Goal: Task Accomplishment & Management: Complete application form

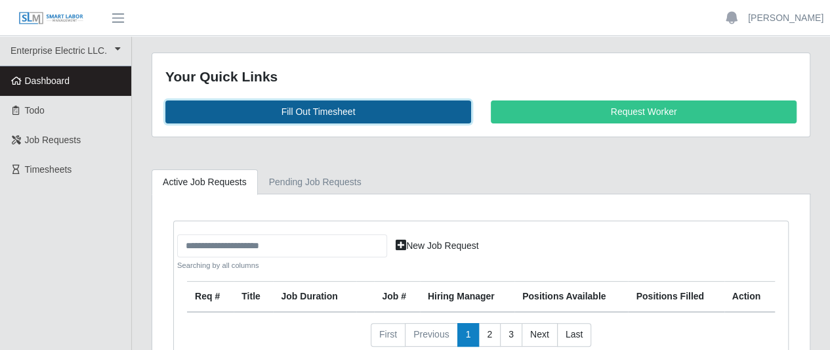
click at [310, 110] on link "Fill Out Timesheet" at bounding box center [318, 111] width 306 height 23
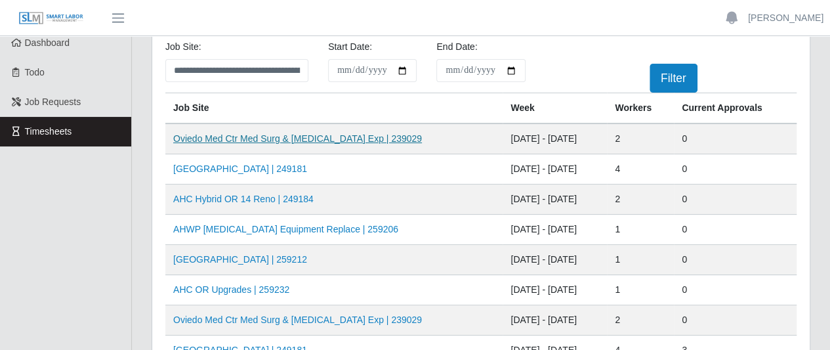
scroll to position [66, 0]
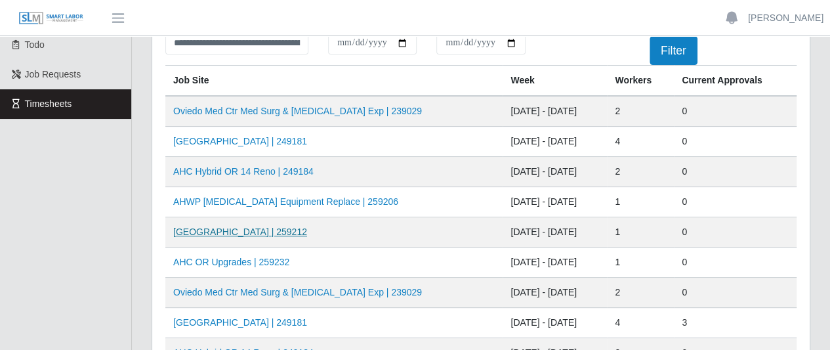
click at [272, 233] on link "HCA Oviedo Medical Center | 259212" at bounding box center [240, 231] width 134 height 10
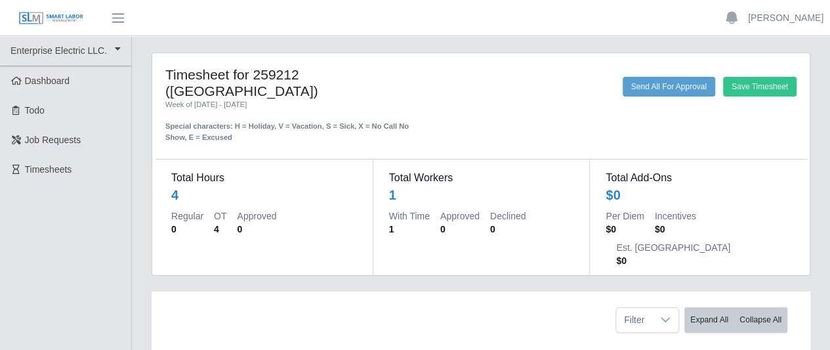
scroll to position [106, 0]
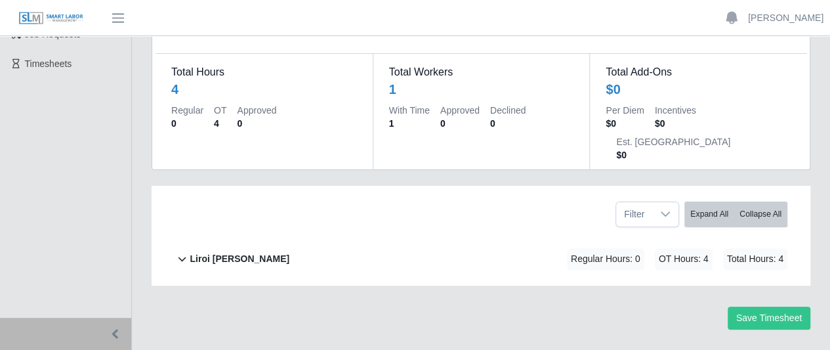
click at [247, 252] on b "Liroi Anguiano" at bounding box center [240, 259] width 100 height 14
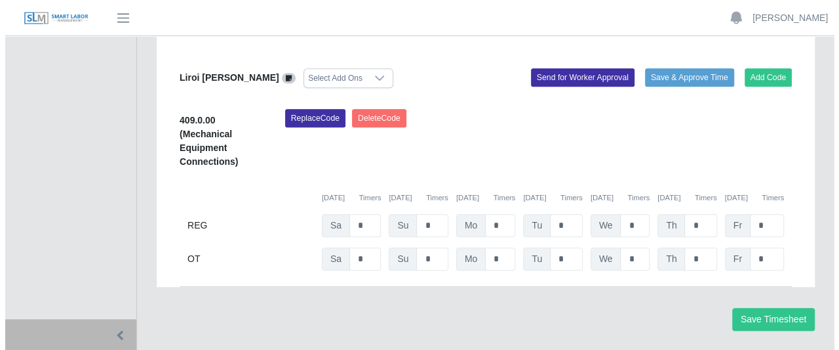
scroll to position [273, 0]
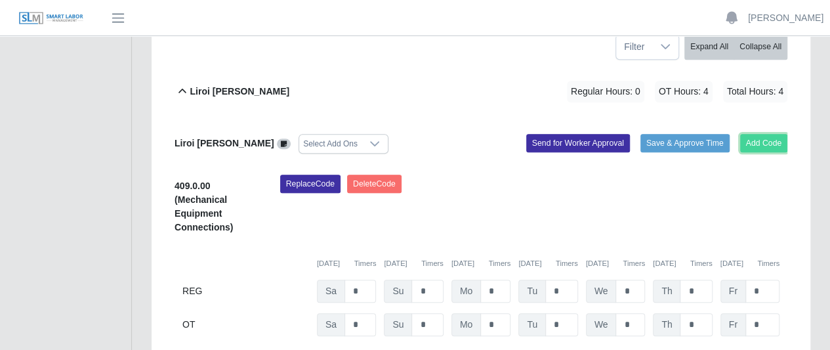
click at [780, 134] on button "Add Code" at bounding box center [764, 143] width 48 height 18
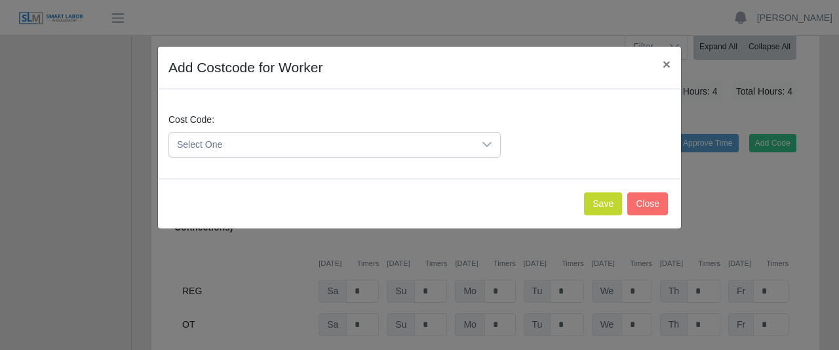
click at [485, 142] on icon at bounding box center [487, 144] width 10 height 10
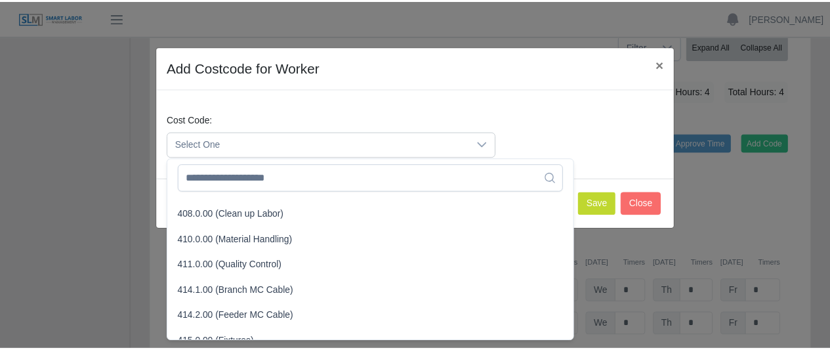
scroll to position [197, 0]
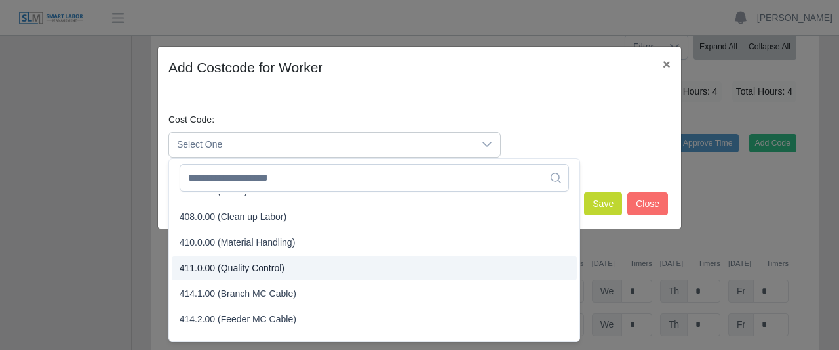
click at [357, 256] on li "411.0.00 (Quality Control)" at bounding box center [374, 268] width 405 height 24
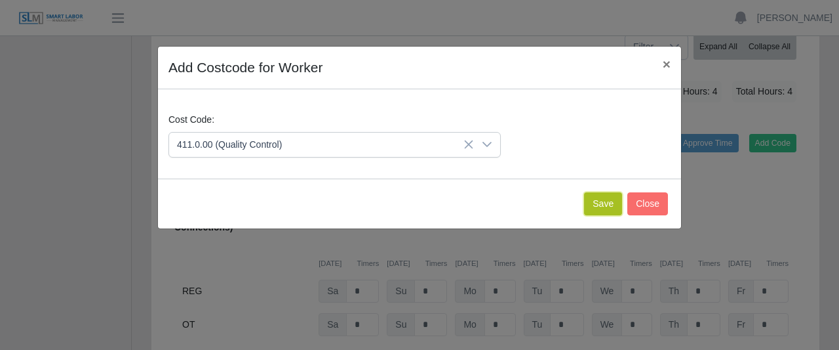
click at [603, 200] on button "Save" at bounding box center [603, 203] width 38 height 23
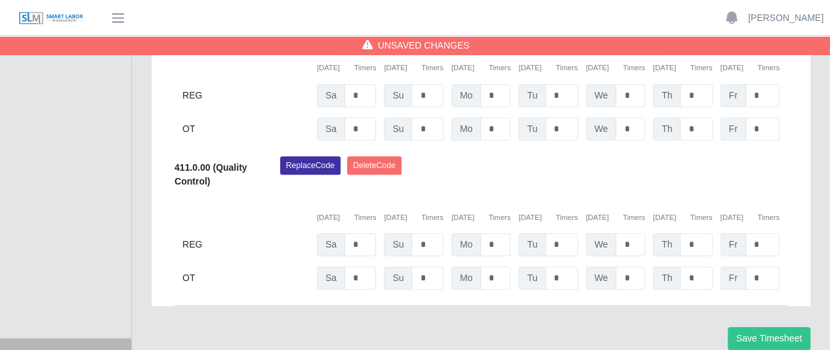
scroll to position [470, 0]
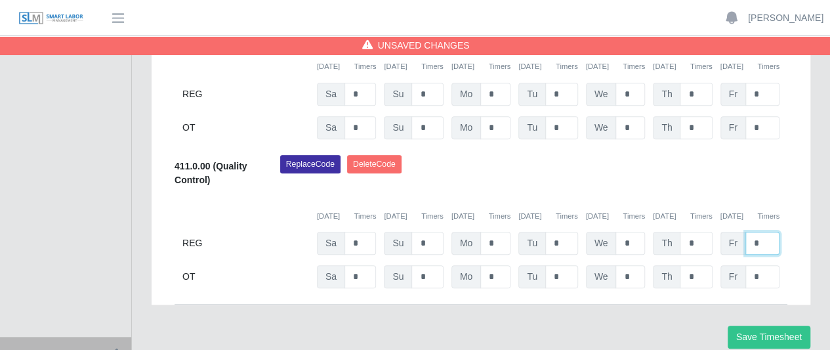
click at [758, 232] on input "*" at bounding box center [762, 243] width 34 height 23
type input "*"
click at [735, 325] on button "Save Timesheet" at bounding box center [768, 336] width 83 height 23
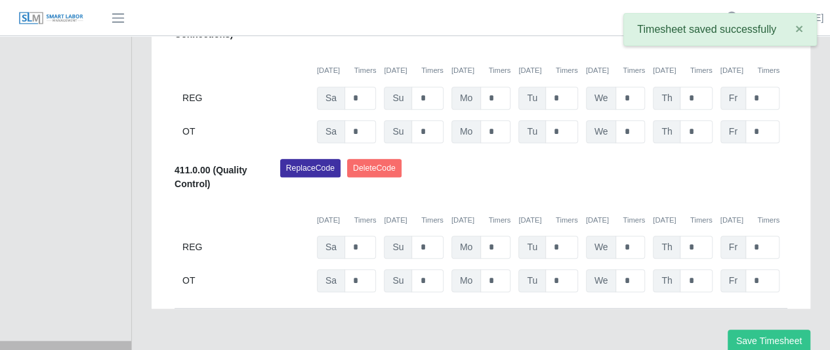
scroll to position [338, 0]
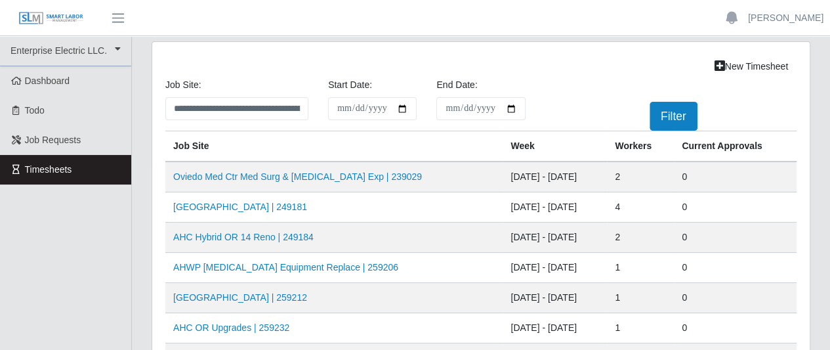
scroll to position [66, 0]
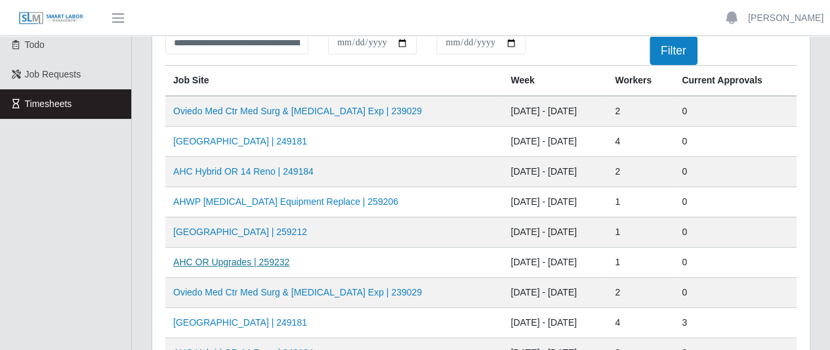
click at [239, 259] on link "AHC OR Upgrades | 259232" at bounding box center [231, 261] width 116 height 10
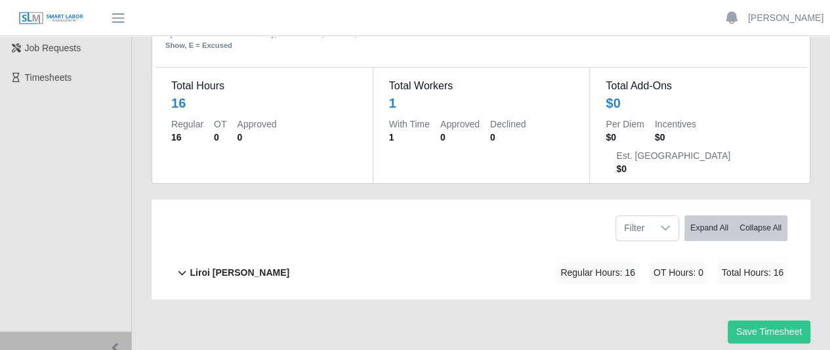
scroll to position [106, 0]
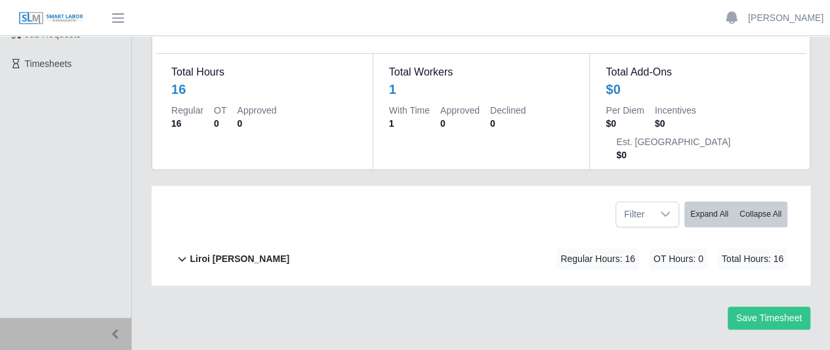
click at [227, 248] on div "Liroi [PERSON_NAME]" at bounding box center [240, 259] width 100 height 22
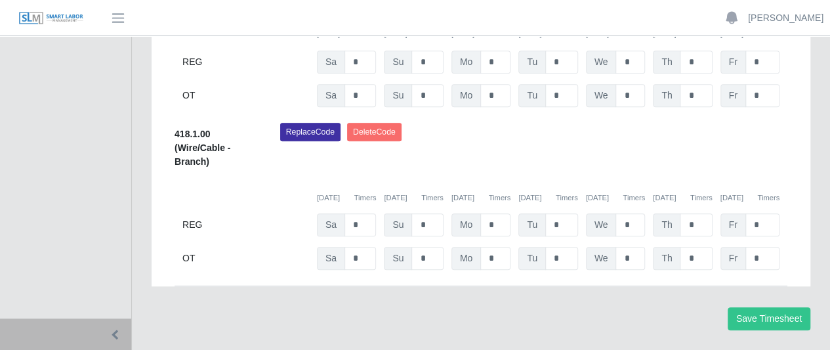
scroll to position [395, 0]
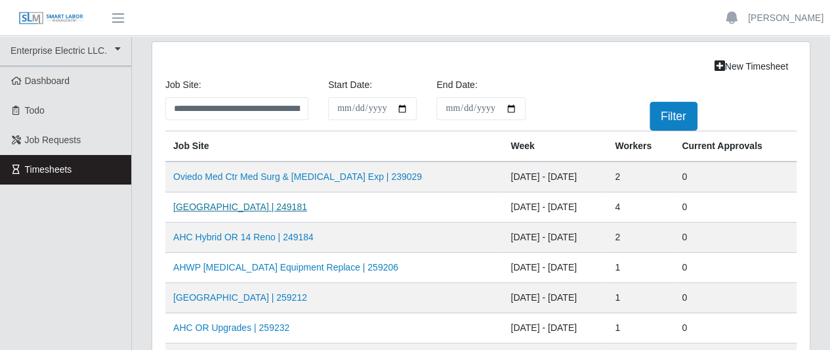
click at [242, 202] on link "AH Celebration Tower | 249181" at bounding box center [240, 206] width 134 height 10
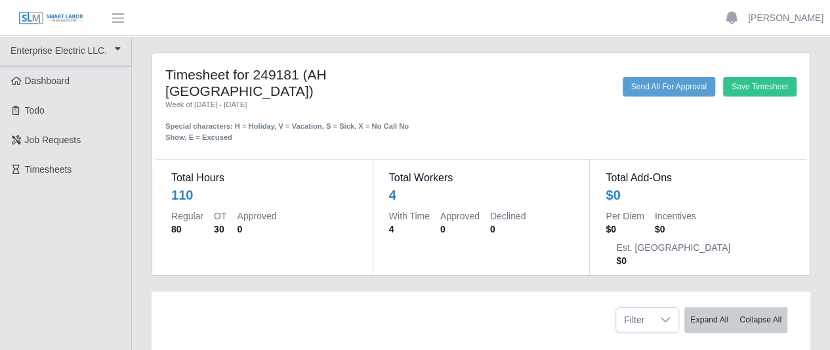
scroll to position [197, 0]
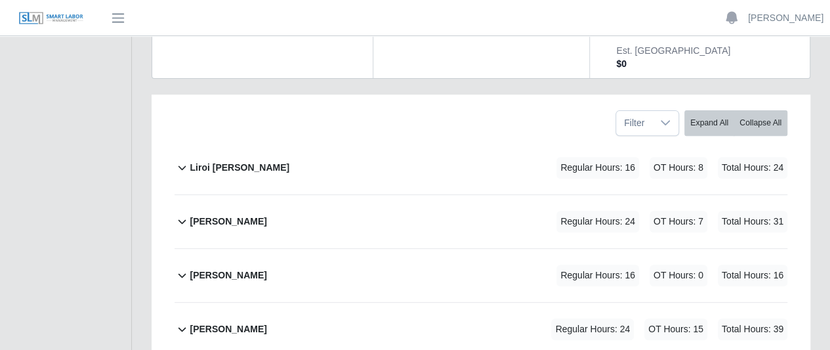
click at [214, 161] on b "Liroi [PERSON_NAME]" at bounding box center [240, 168] width 100 height 14
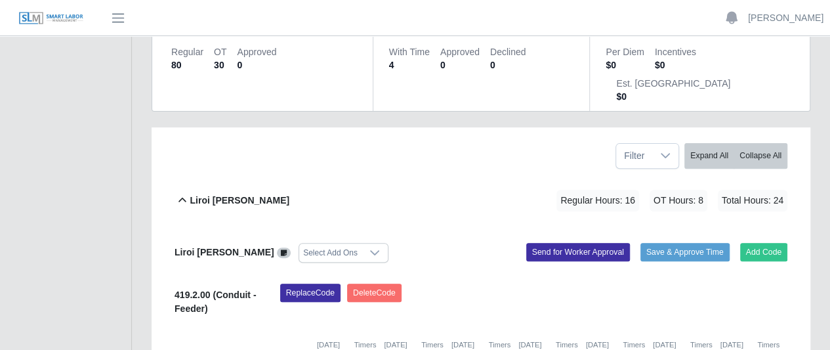
scroll to position [0, 0]
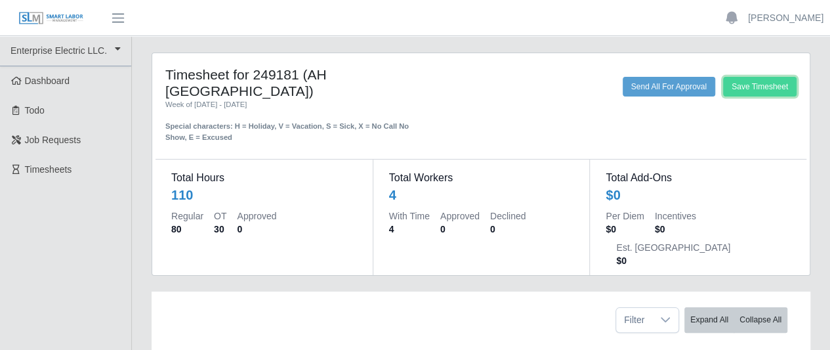
click at [780, 84] on button "Save Timesheet" at bounding box center [759, 87] width 73 height 20
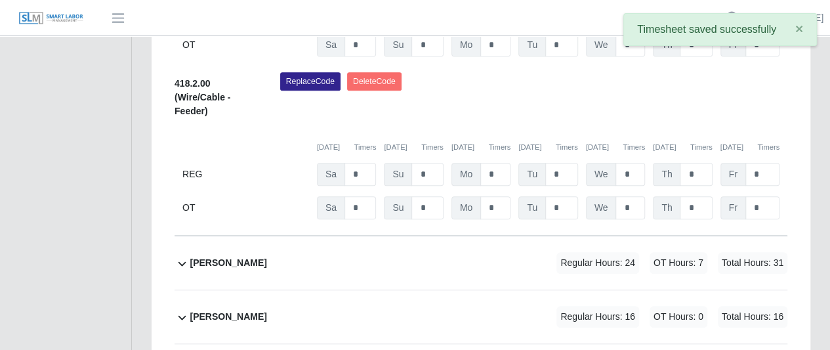
scroll to position [590, 0]
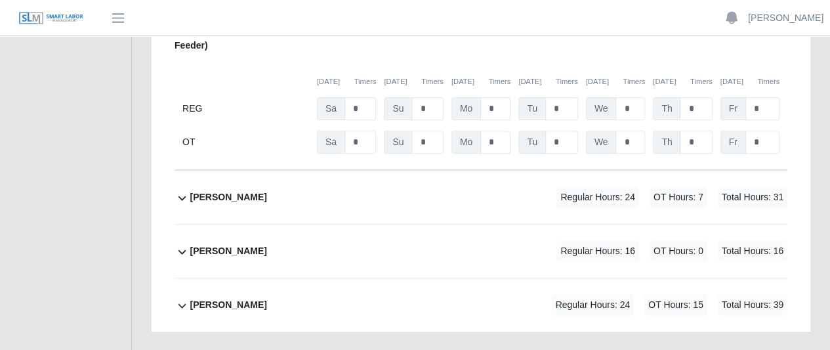
click at [188, 190] on icon at bounding box center [181, 198] width 15 height 16
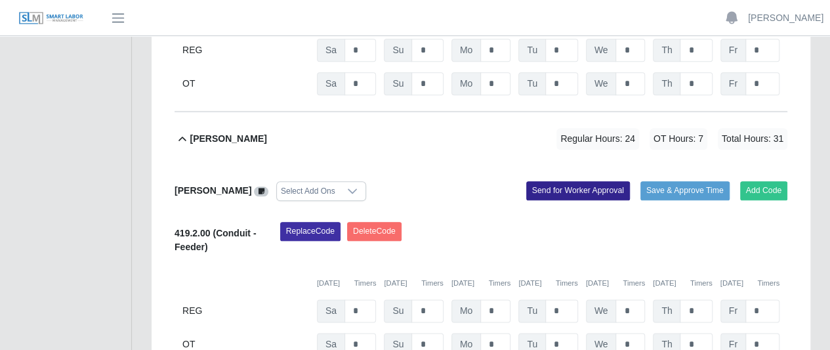
scroll to position [696, 0]
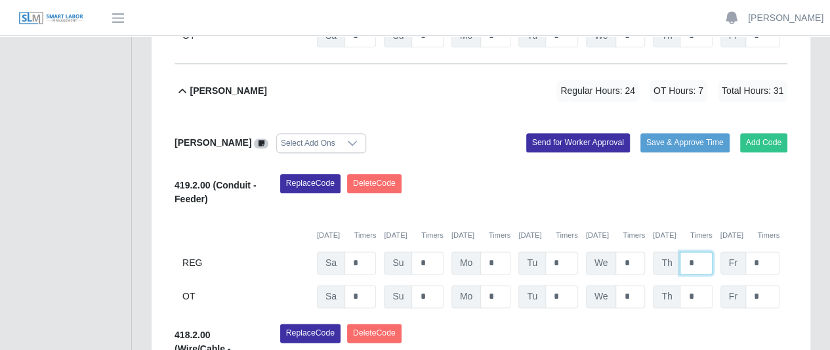
click at [703, 251] on input "*" at bounding box center [695, 262] width 32 height 23
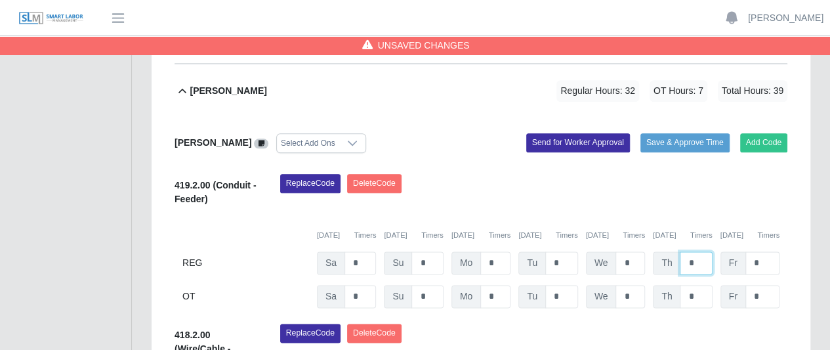
type input "*"
click at [765, 251] on input "*" at bounding box center [762, 262] width 34 height 23
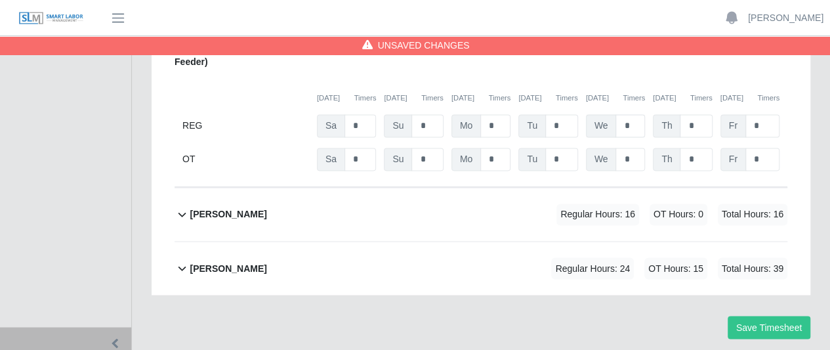
scroll to position [1004, 0]
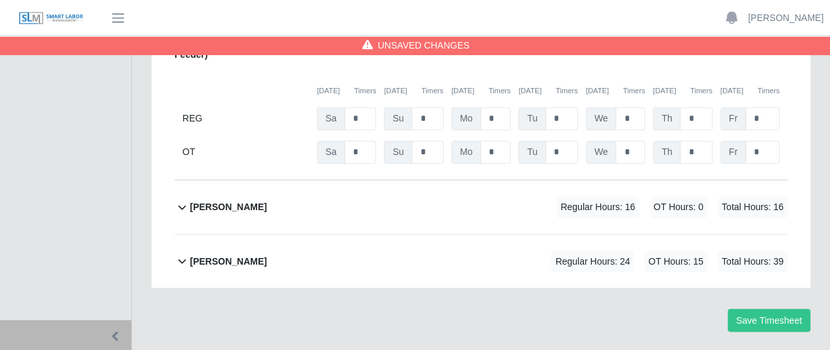
type input "*"
click at [203, 196] on div "[PERSON_NAME]" at bounding box center [228, 207] width 77 height 22
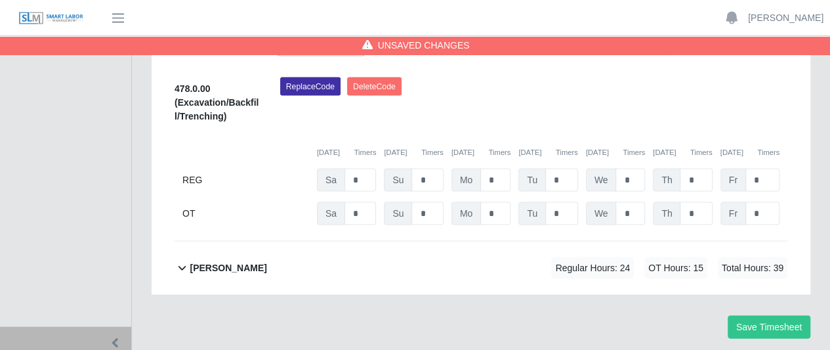
scroll to position [1224, 0]
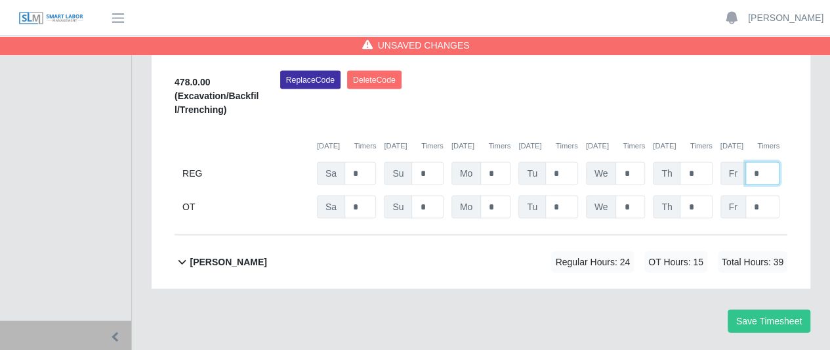
click at [759, 161] on input "*" at bounding box center [762, 172] width 34 height 23
type input "*"
click at [221, 251] on div "[PERSON_NAME]" at bounding box center [228, 262] width 77 height 22
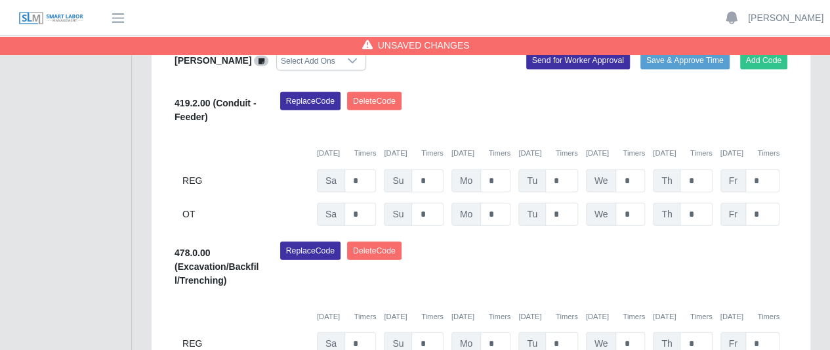
scroll to position [1461, 0]
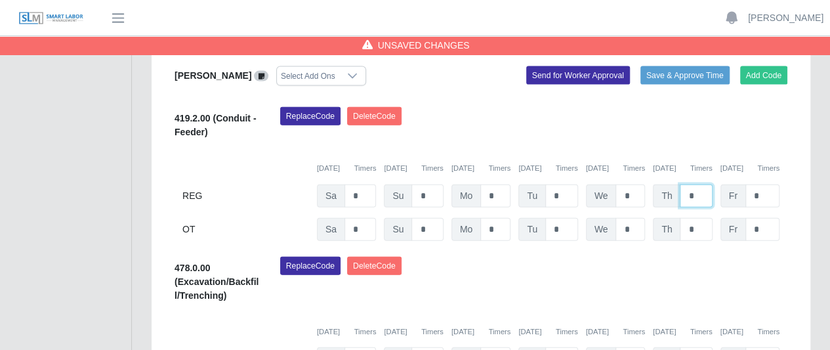
click at [704, 184] on input "*" at bounding box center [695, 195] width 32 height 23
type input "*"
click at [766, 184] on input "*" at bounding box center [762, 195] width 34 height 23
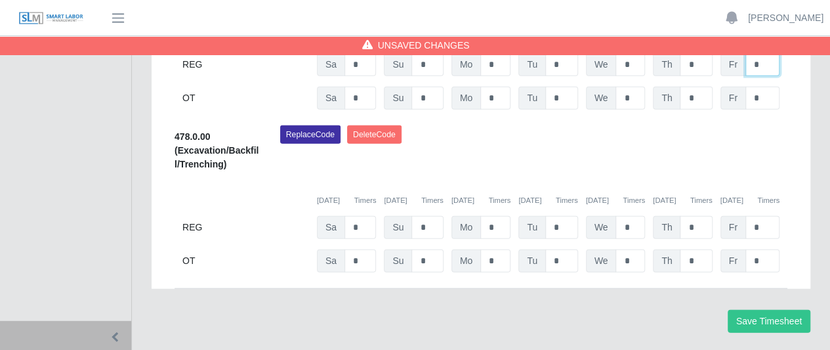
scroll to position [1592, 0]
type input "*"
click at [752, 310] on button "Save Timesheet" at bounding box center [768, 321] width 83 height 23
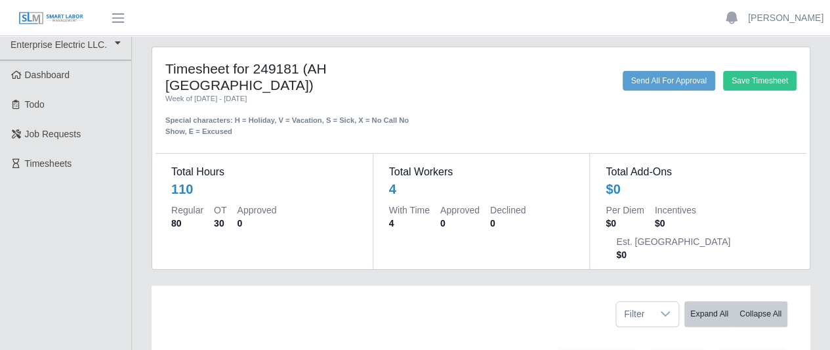
scroll to position [0, 0]
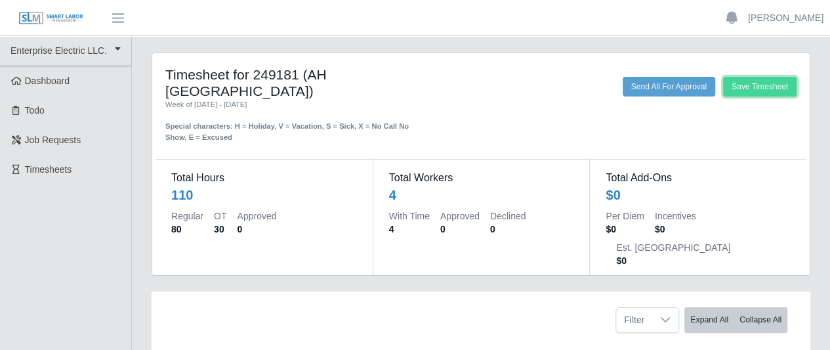
click at [746, 87] on button "Save Timesheet" at bounding box center [759, 87] width 73 height 20
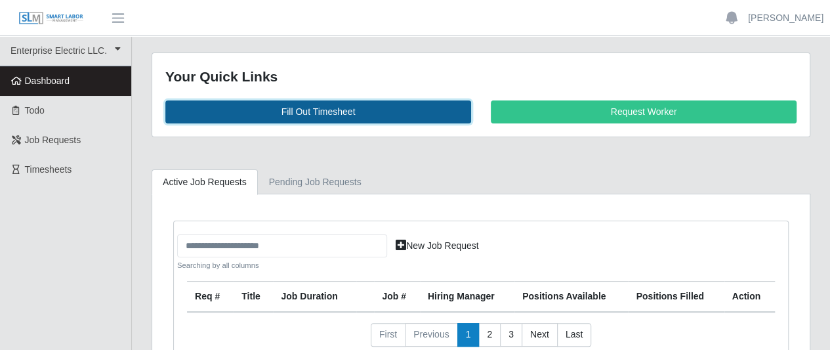
click at [301, 107] on link "Fill Out Timesheet" at bounding box center [318, 111] width 306 height 23
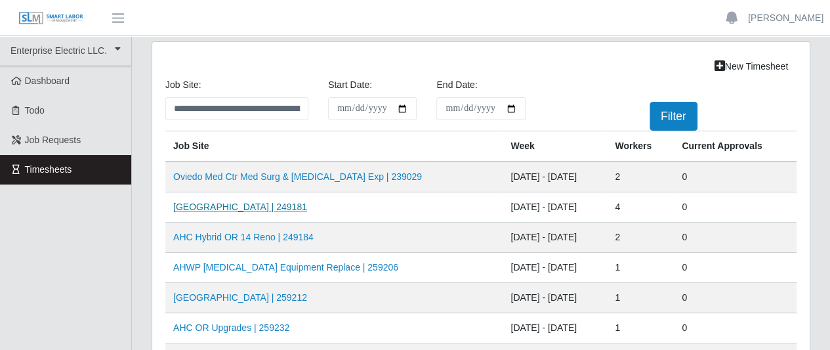
click at [271, 204] on link "AH Celebration Tower | 249181" at bounding box center [240, 206] width 134 height 10
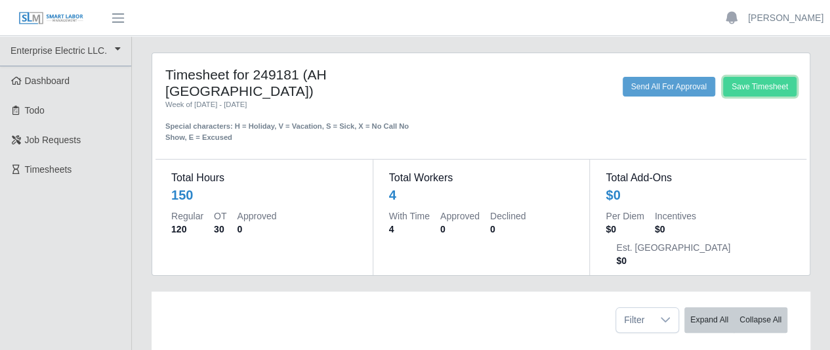
click at [742, 83] on button "Save Timesheet" at bounding box center [759, 87] width 73 height 20
